Goal: Find specific page/section: Find specific page/section

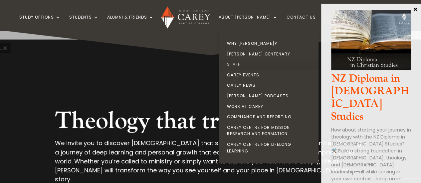
click at [249, 64] on link "Staff" at bounding box center [270, 64] width 100 height 11
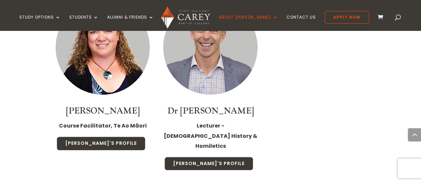
scroll to position [1530, 0]
